Goal: Transaction & Acquisition: Purchase product/service

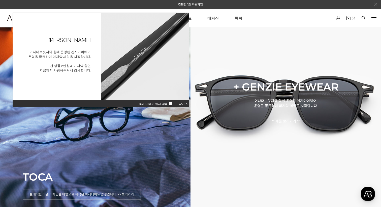
click at [185, 104] on span "닫기 X" at bounding box center [182, 104] width 9 height 4
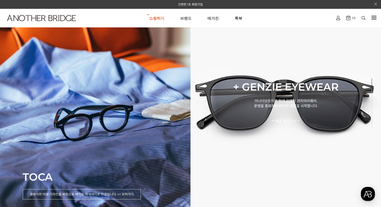
click at [363, 18] on img at bounding box center [363, 18] width 4 height 4
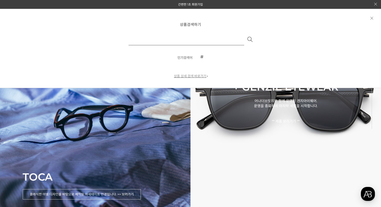
click at [150, 40] on input "text" at bounding box center [186, 39] width 116 height 12
type input "**"
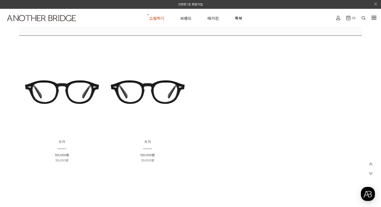
scroll to position [227, 0]
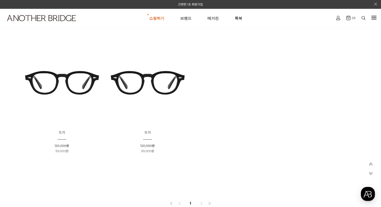
click at [144, 87] on img at bounding box center [147, 83] width 82 height 82
